Goal: Transaction & Acquisition: Subscribe to service/newsletter

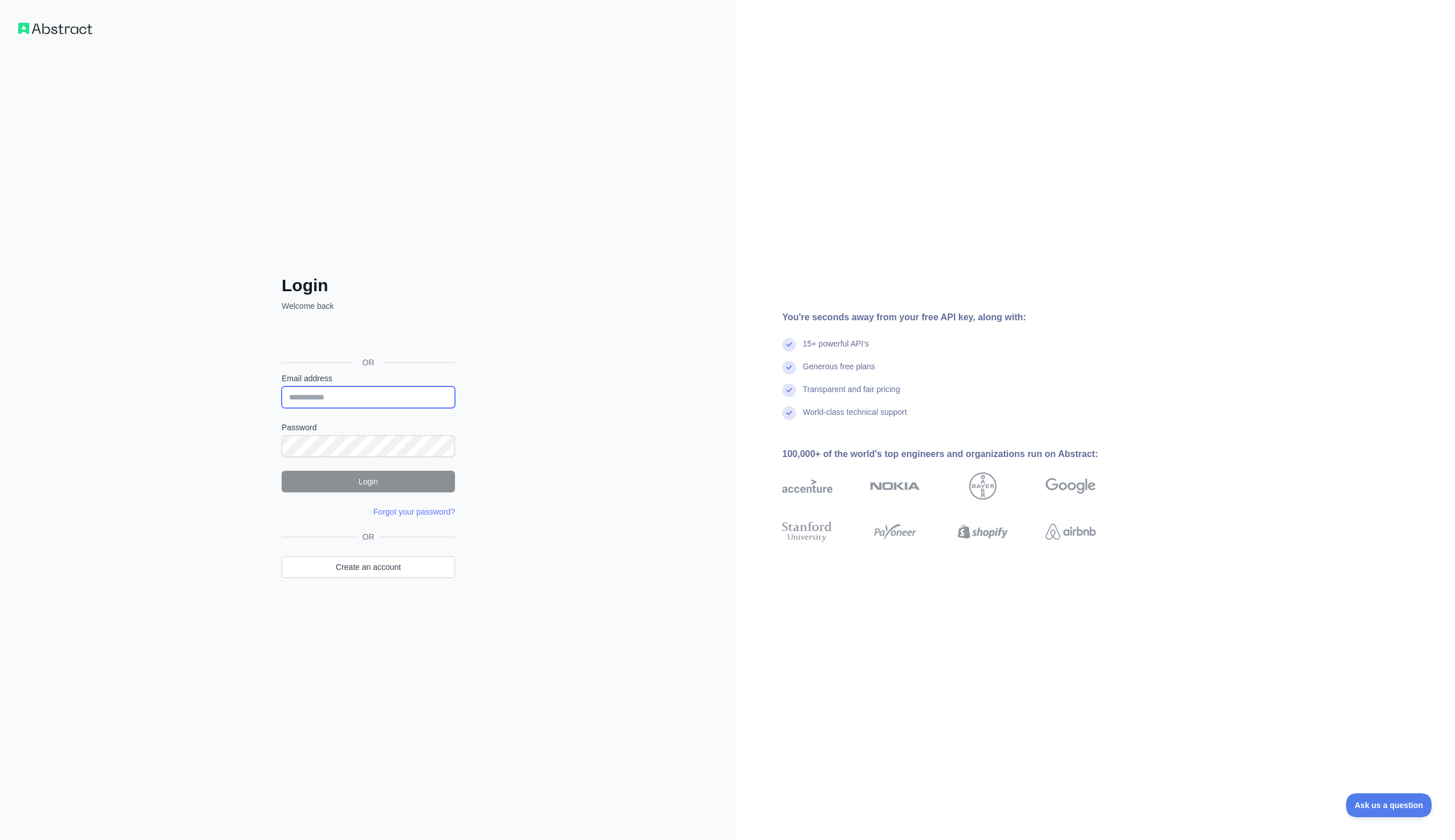
click at [337, 394] on input "Email address" at bounding box center [368, 398] width 174 height 22
type input "**********"
click at [402, 483] on button "Login" at bounding box center [368, 482] width 174 height 22
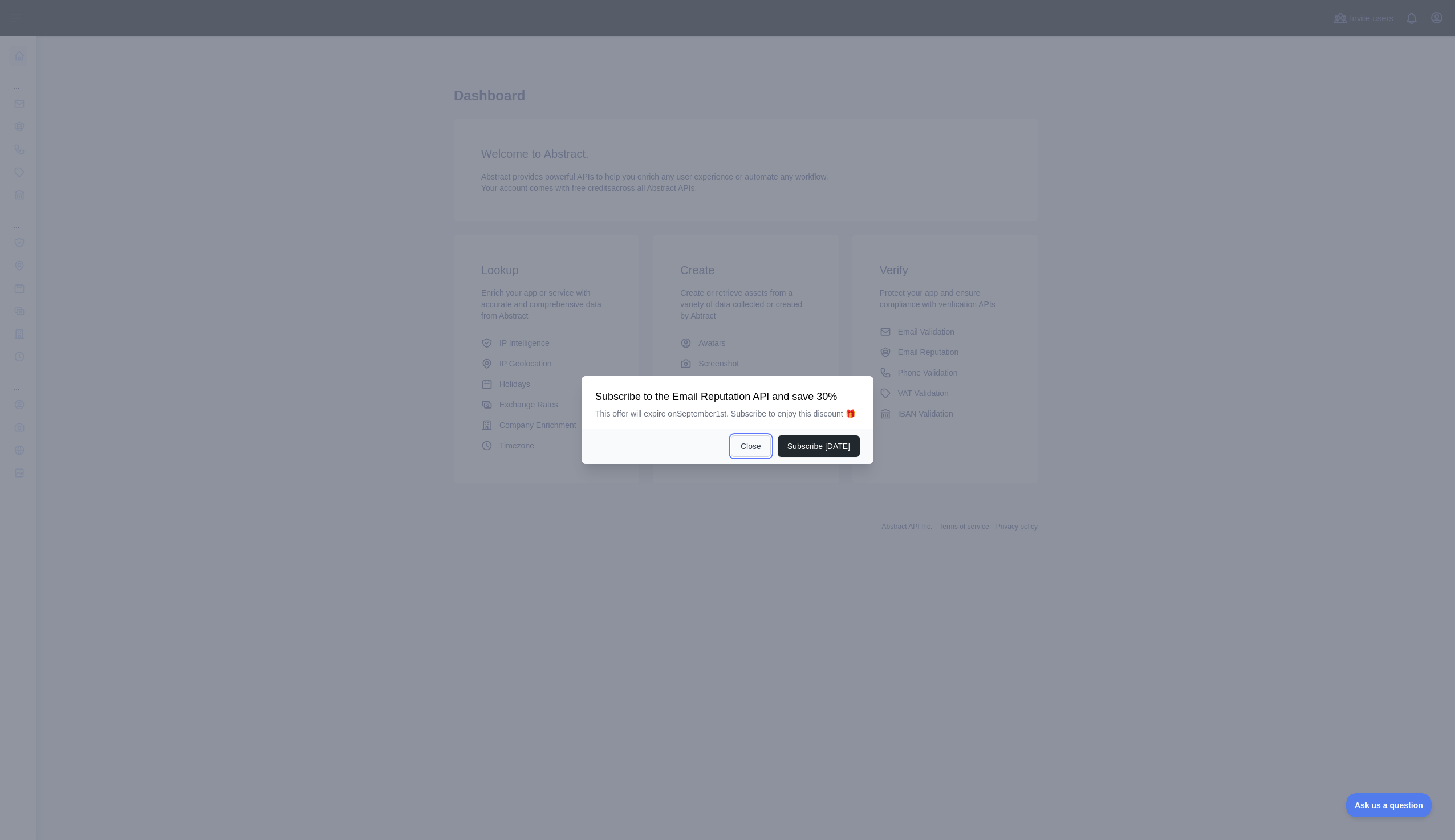
click at [742, 442] on button "Close" at bounding box center [751, 447] width 40 height 22
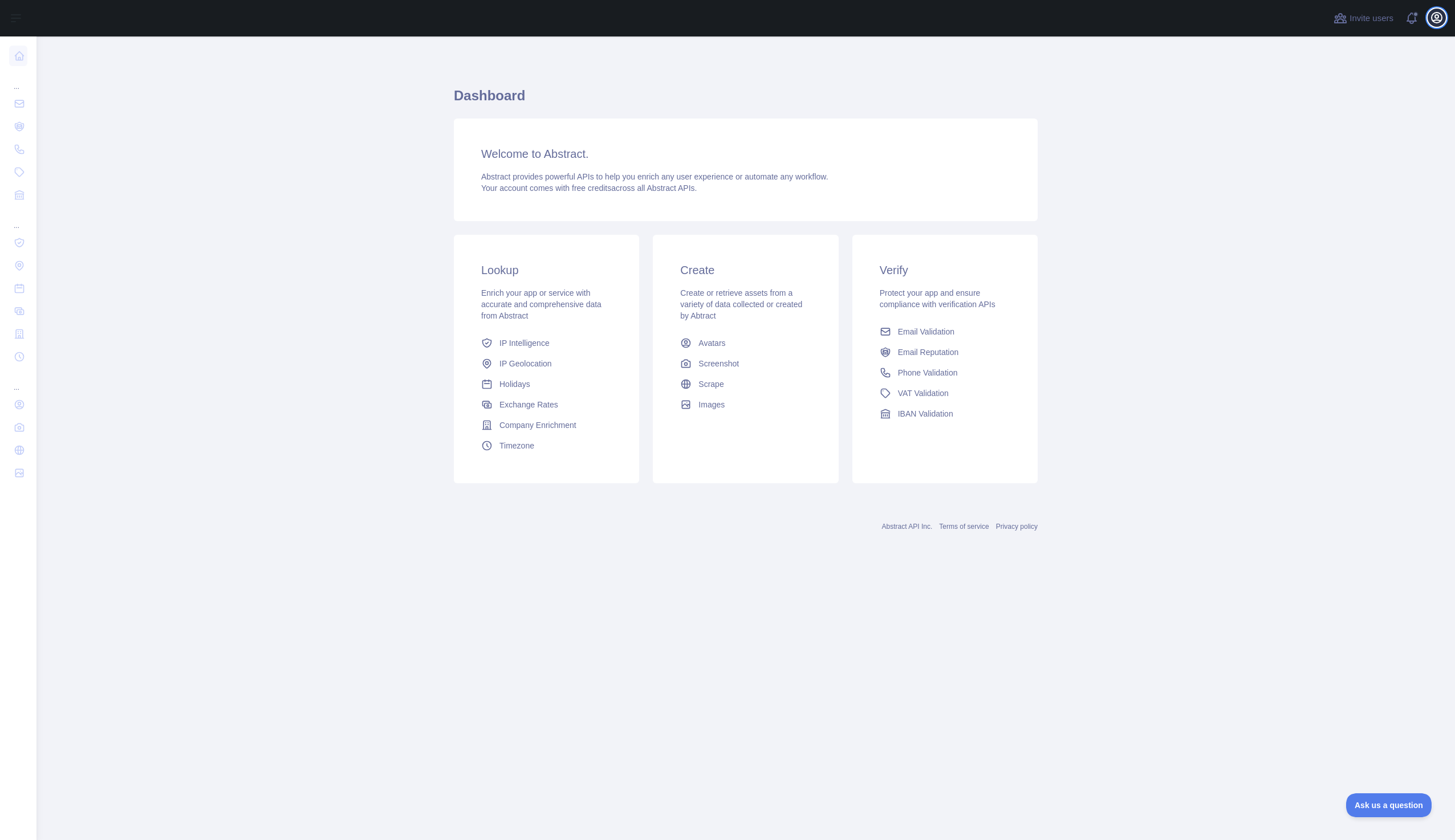
click at [1445, 15] on button "Open user menu" at bounding box center [1437, 18] width 18 height 18
click at [1331, 123] on button "Billing" at bounding box center [1382, 124] width 128 height 21
click at [532, 343] on span "IP Intelligence" at bounding box center [525, 343] width 50 height 12
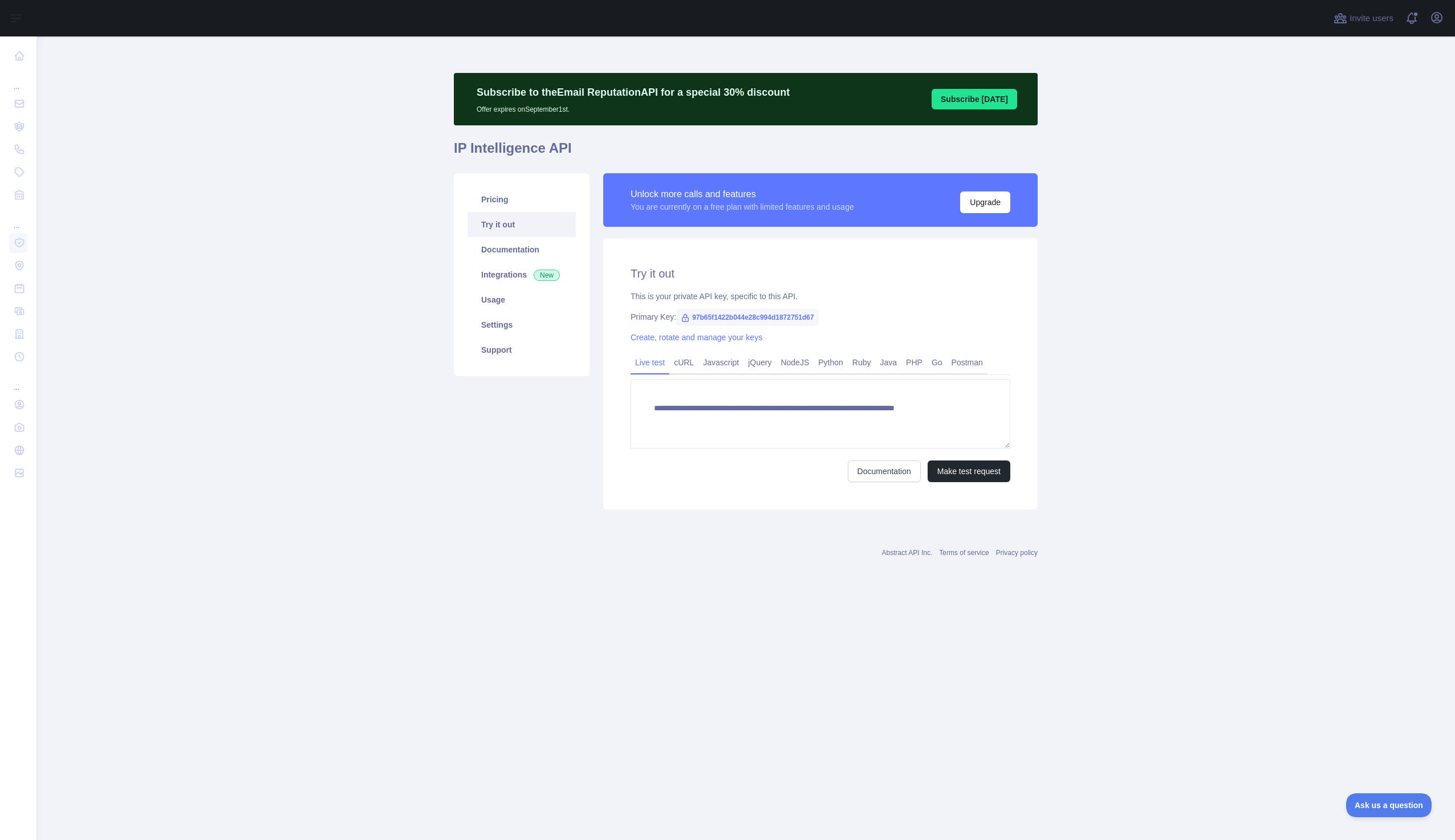
type textarea "**********"
click at [533, 199] on link "Pricing" at bounding box center [522, 199] width 108 height 25
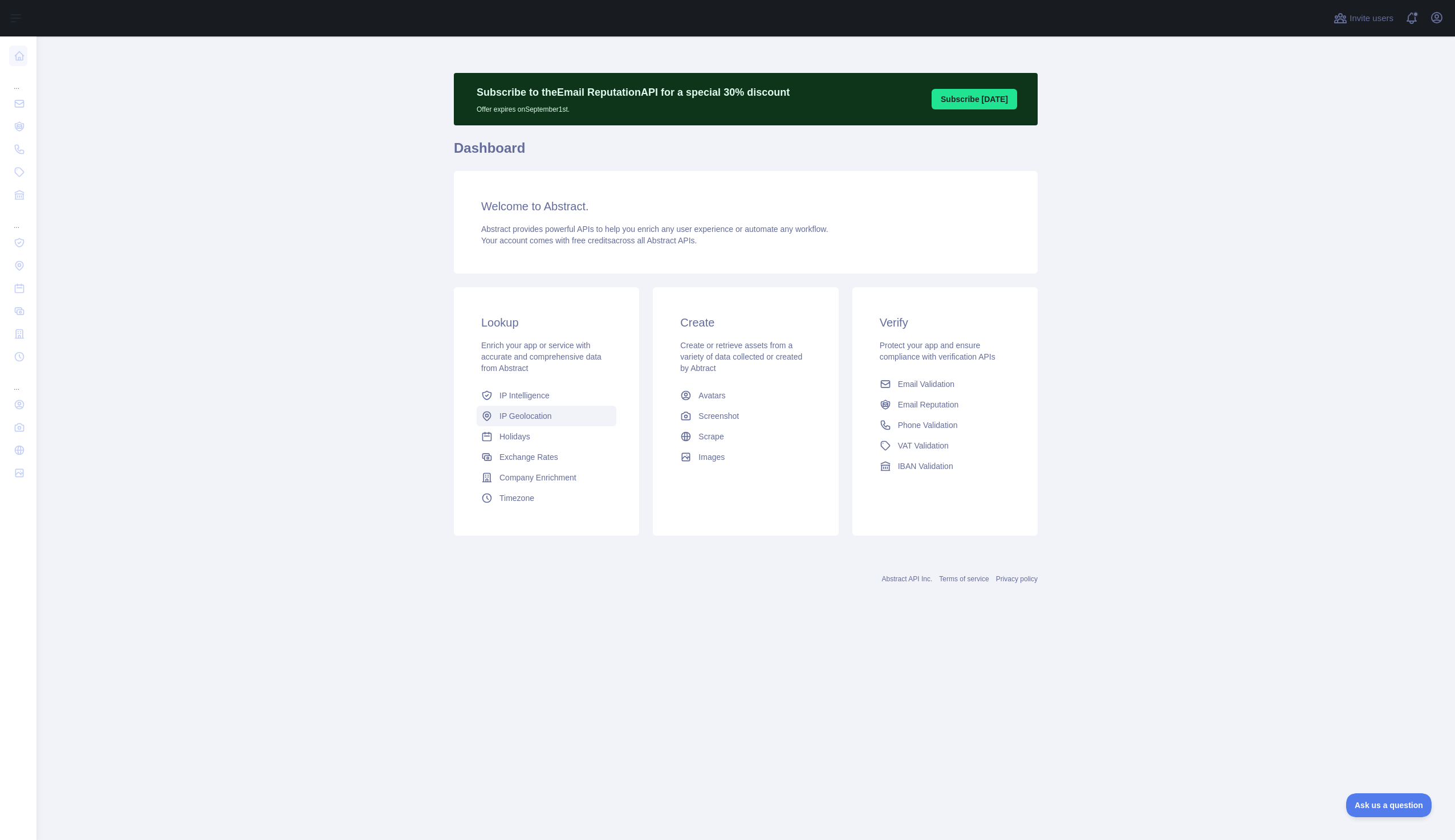
click at [556, 417] on link "IP Geolocation" at bounding box center [546, 416] width 140 height 21
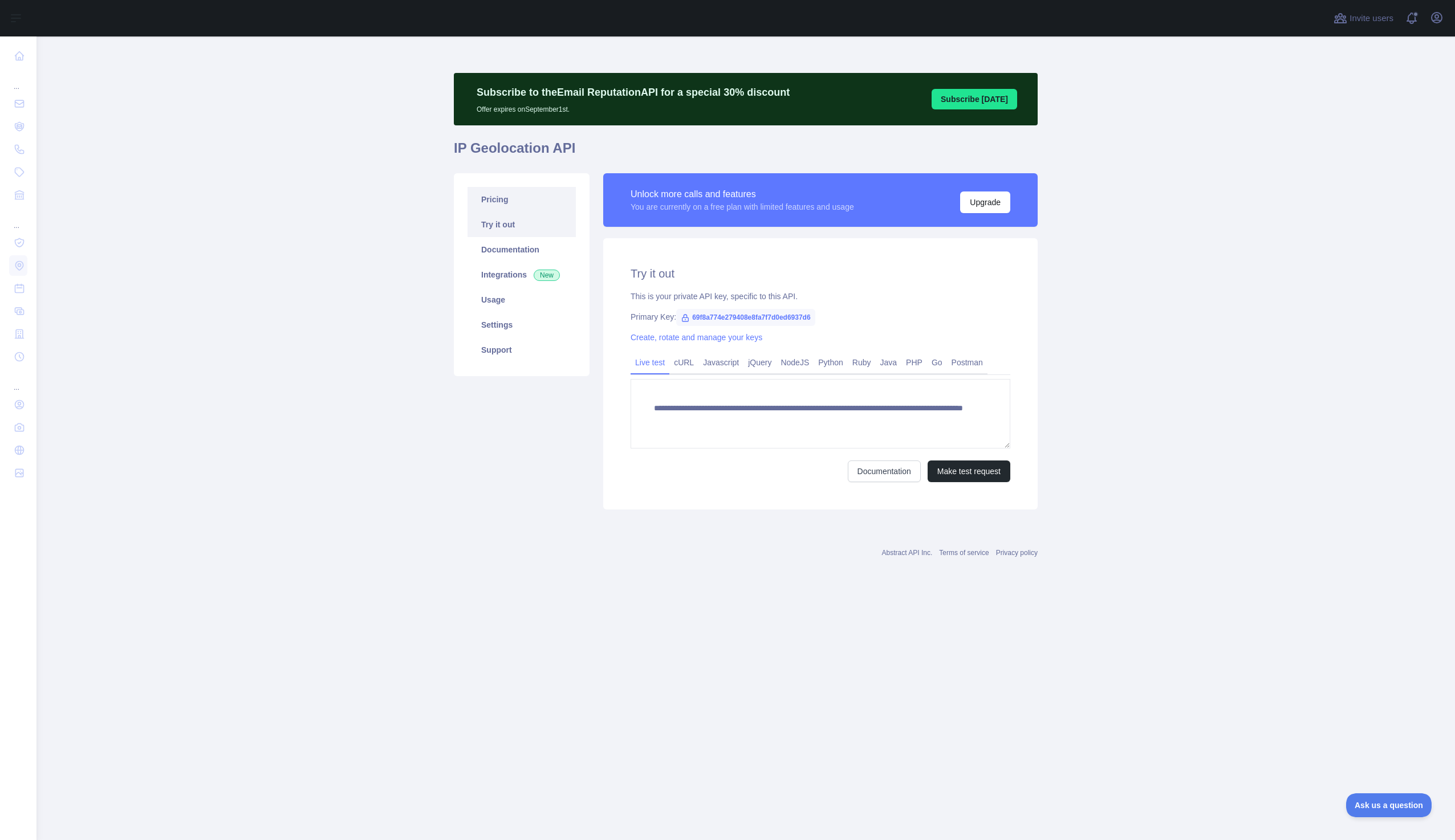
click at [496, 200] on link "Pricing" at bounding box center [522, 199] width 108 height 25
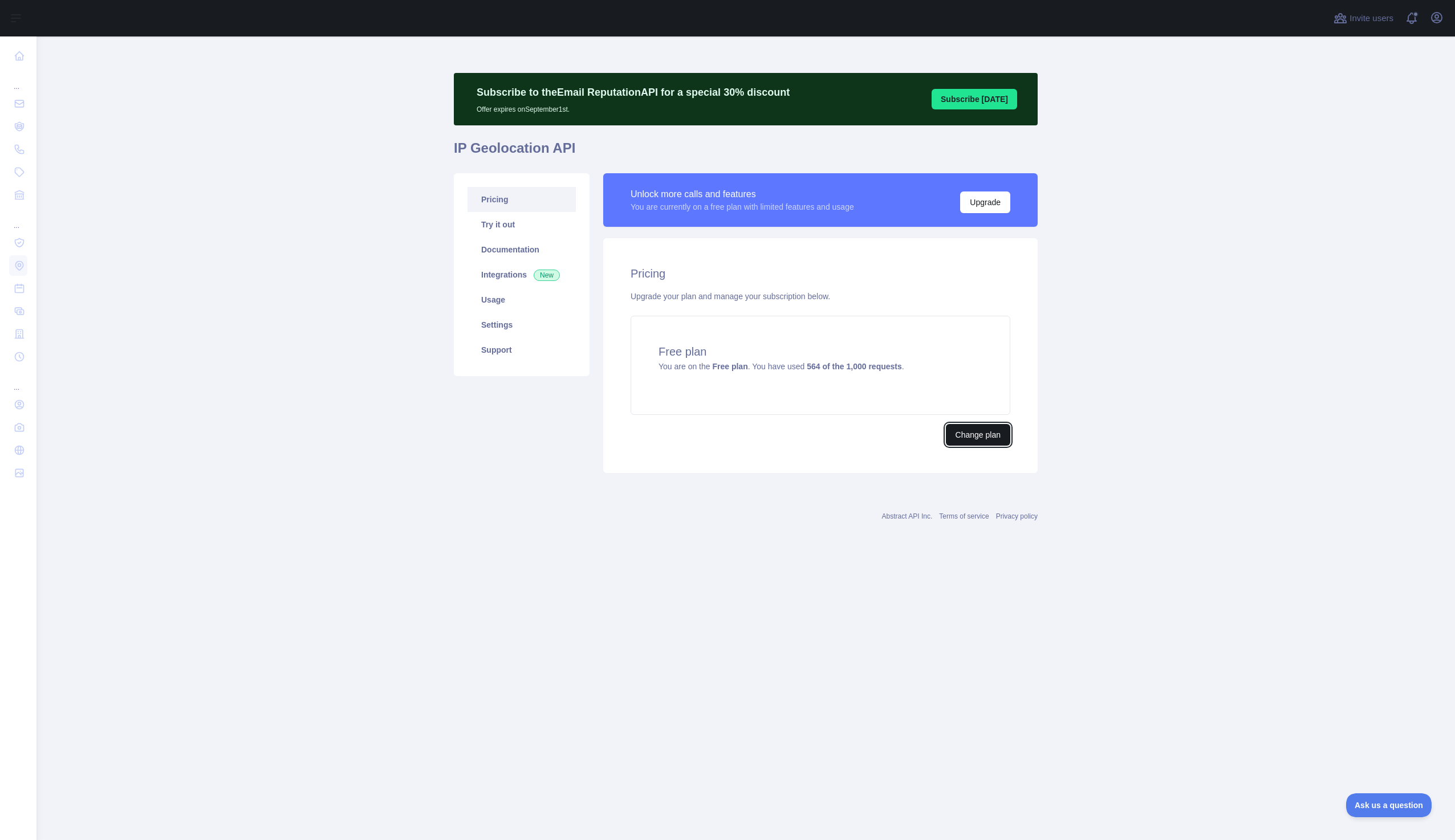
click at [958, 429] on button "Change plan" at bounding box center [978, 435] width 65 height 22
